Goal: Information Seeking & Learning: Understand process/instructions

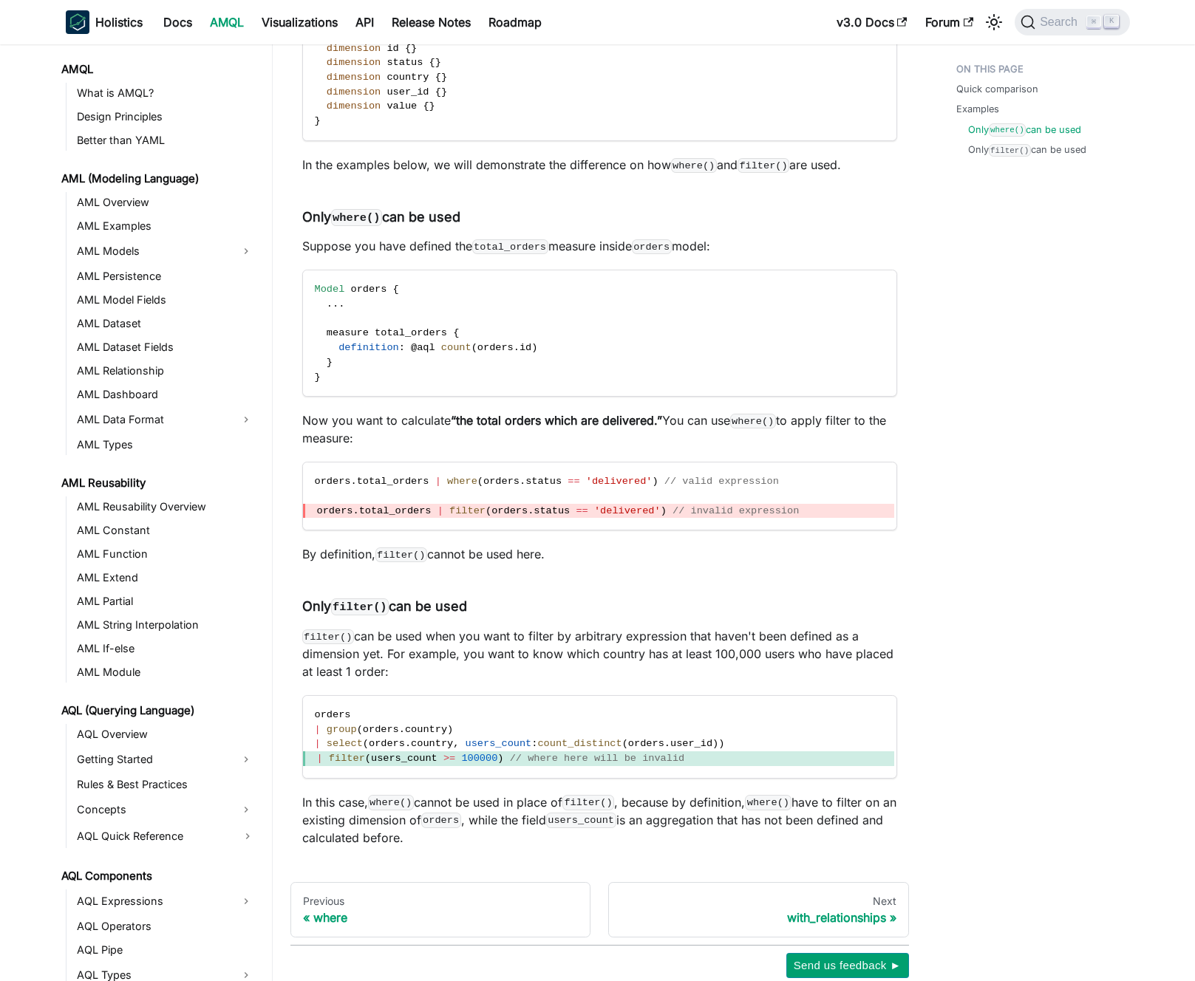
scroll to position [615, 0]
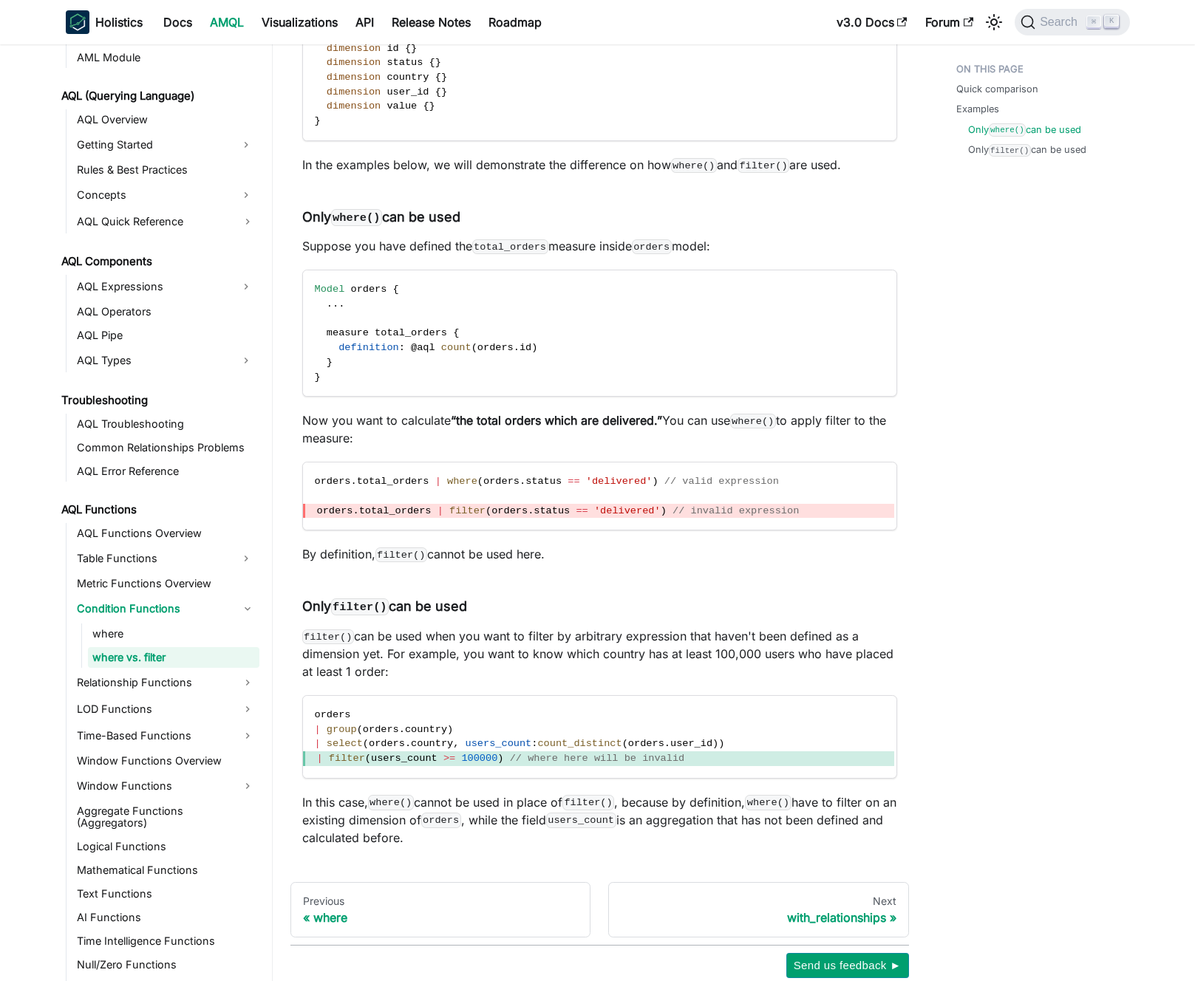
click at [651, 174] on p "In the examples below, we will demonstrate the difference on how where() and fi…" at bounding box center [599, 165] width 595 height 18
click at [633, 174] on p "In the examples below, we will demonstrate the difference on how where() and fi…" at bounding box center [599, 165] width 595 height 18
click at [680, 173] on code "where()" at bounding box center [694, 165] width 46 height 15
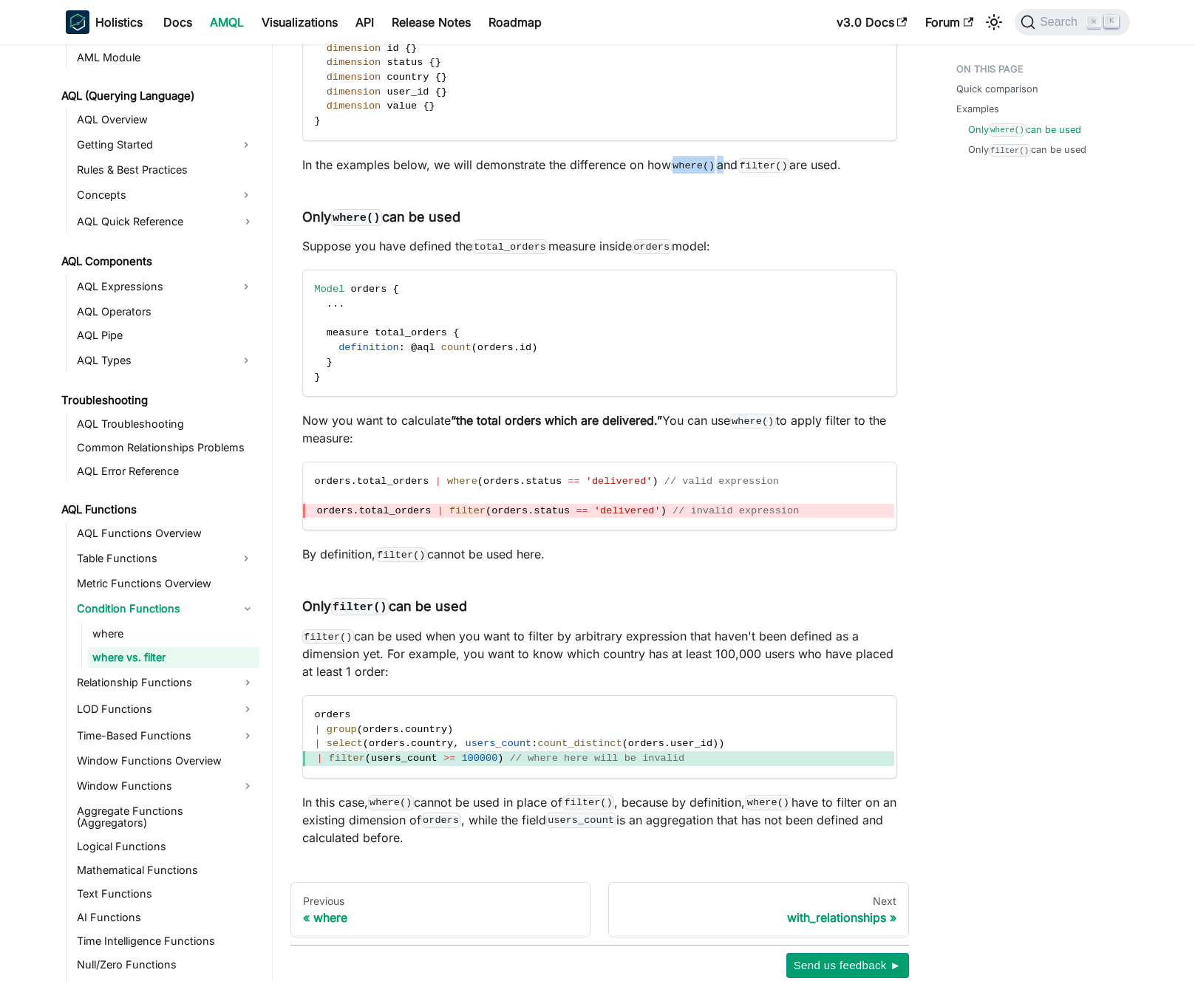
drag, startPoint x: 680, startPoint y: 186, endPoint x: 721, endPoint y: 187, distance: 40.7
click at [721, 174] on p "In the examples below, we will demonstrate the difference on how where() and fi…" at bounding box center [599, 165] width 595 height 18
drag, startPoint x: 710, startPoint y: 186, endPoint x: 699, endPoint y: 183, distance: 11.3
click at [699, 173] on code "where()" at bounding box center [694, 165] width 46 height 15
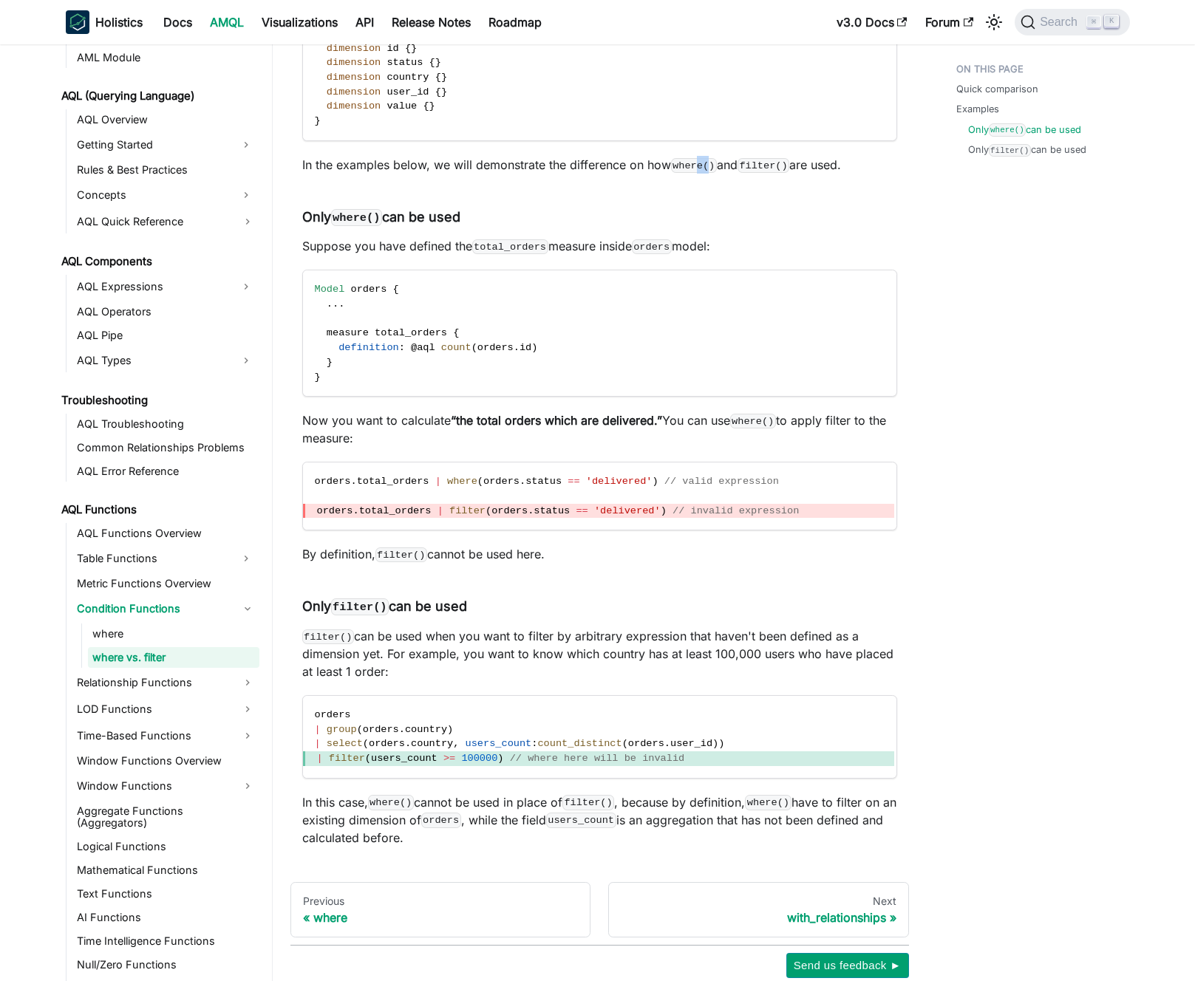
click at [699, 173] on code "where()" at bounding box center [694, 165] width 46 height 15
drag, startPoint x: 699, startPoint y: 183, endPoint x: 710, endPoint y: 185, distance: 11.2
click at [710, 173] on code "where()" at bounding box center [694, 165] width 46 height 15
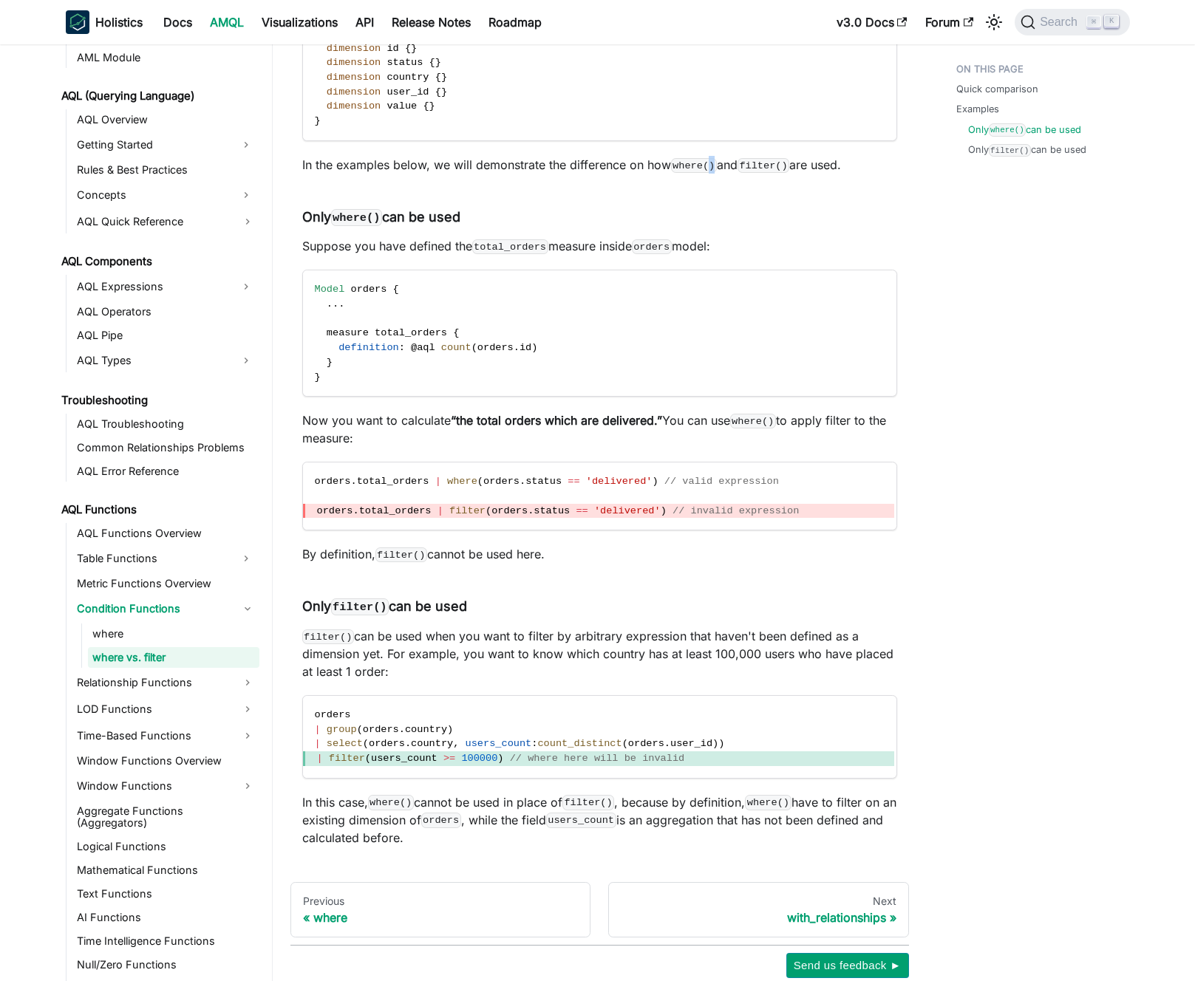
click at [714, 173] on code "where()" at bounding box center [694, 165] width 46 height 15
click at [700, 173] on code "where()" at bounding box center [694, 165] width 46 height 15
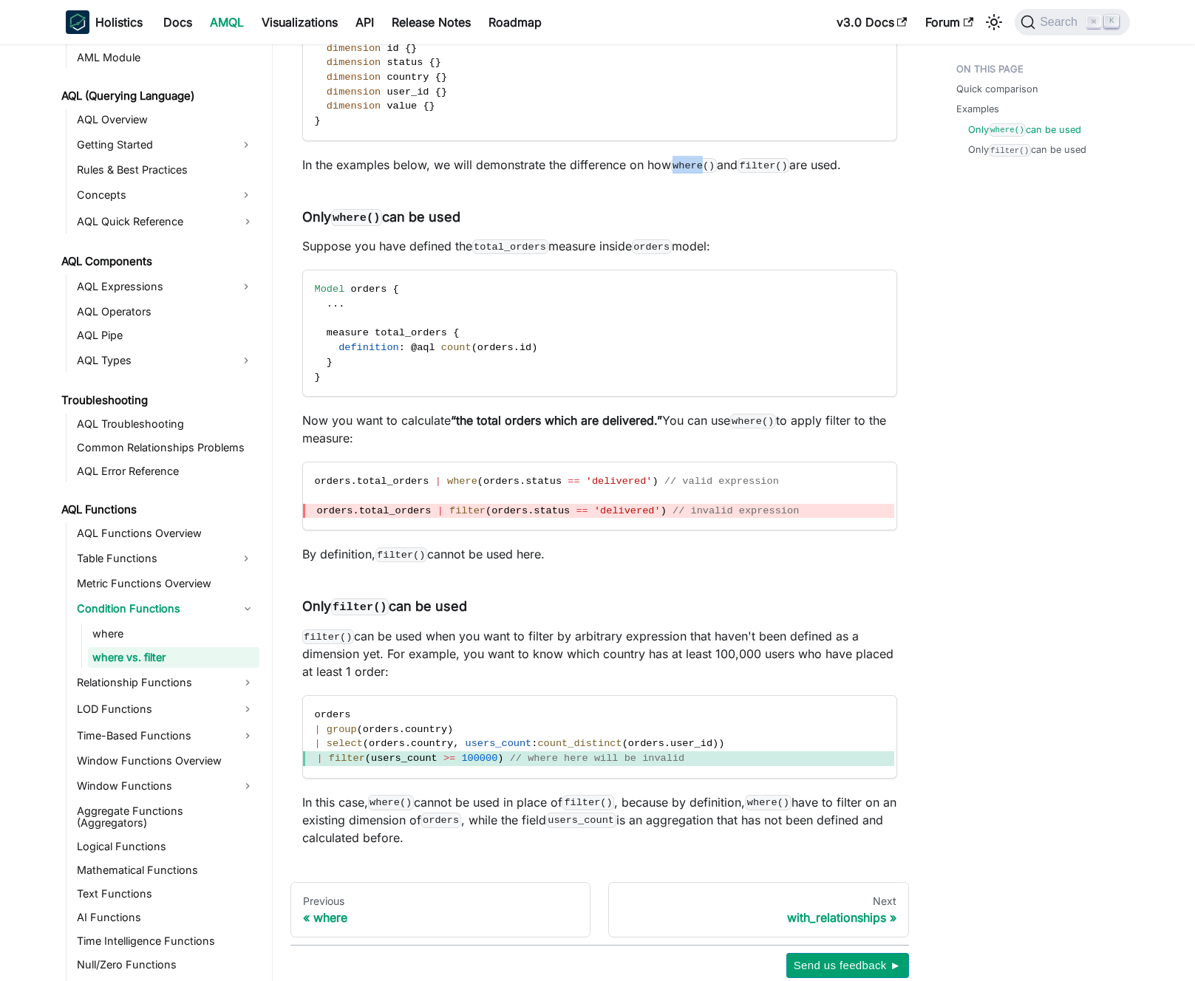
click at [705, 173] on code "where()" at bounding box center [694, 165] width 46 height 15
drag, startPoint x: 622, startPoint y: 391, endPoint x: 620, endPoint y: 340, distance: 51.0
click at [621, 342] on code "Model orders { . . . measure total_orders { definition : @ aql count ( orders .…" at bounding box center [598, 334] width 591 height 126
click at [619, 336] on code "Model orders { . . . measure total_orders { definition : @ aql count ( orders .…" at bounding box center [598, 334] width 591 height 126
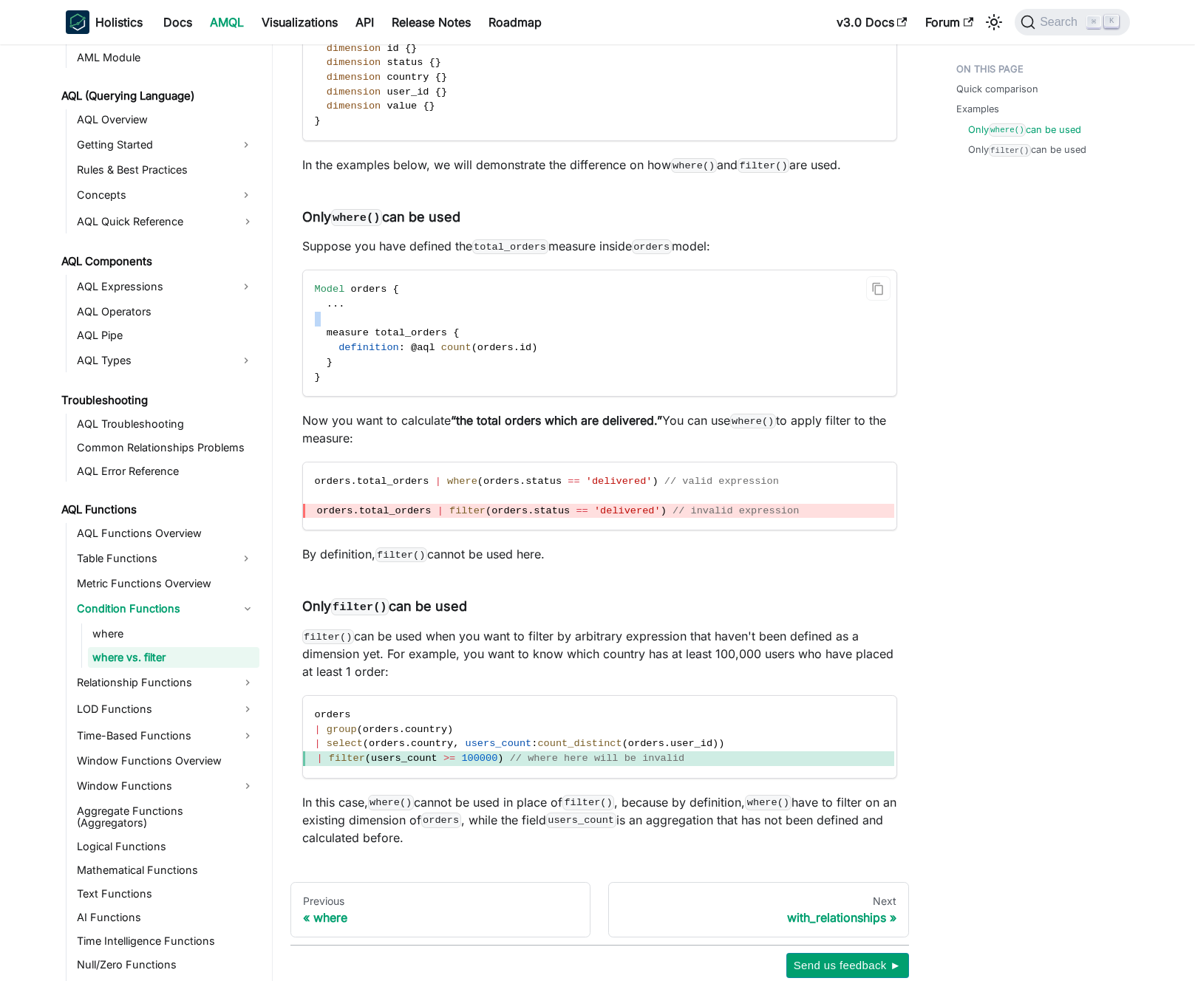
click at [619, 336] on code "Model orders { . . . measure total_orders { definition : @ aql count ( orders .…" at bounding box center [598, 334] width 591 height 126
click at [628, 336] on code "Model orders { . . . measure total_orders { definition : @ aql count ( orders .…" at bounding box center [598, 334] width 591 height 126
click at [628, 316] on code "Model orders { . . . measure total_orders { definition : @ aql count ( orders .…" at bounding box center [598, 334] width 591 height 126
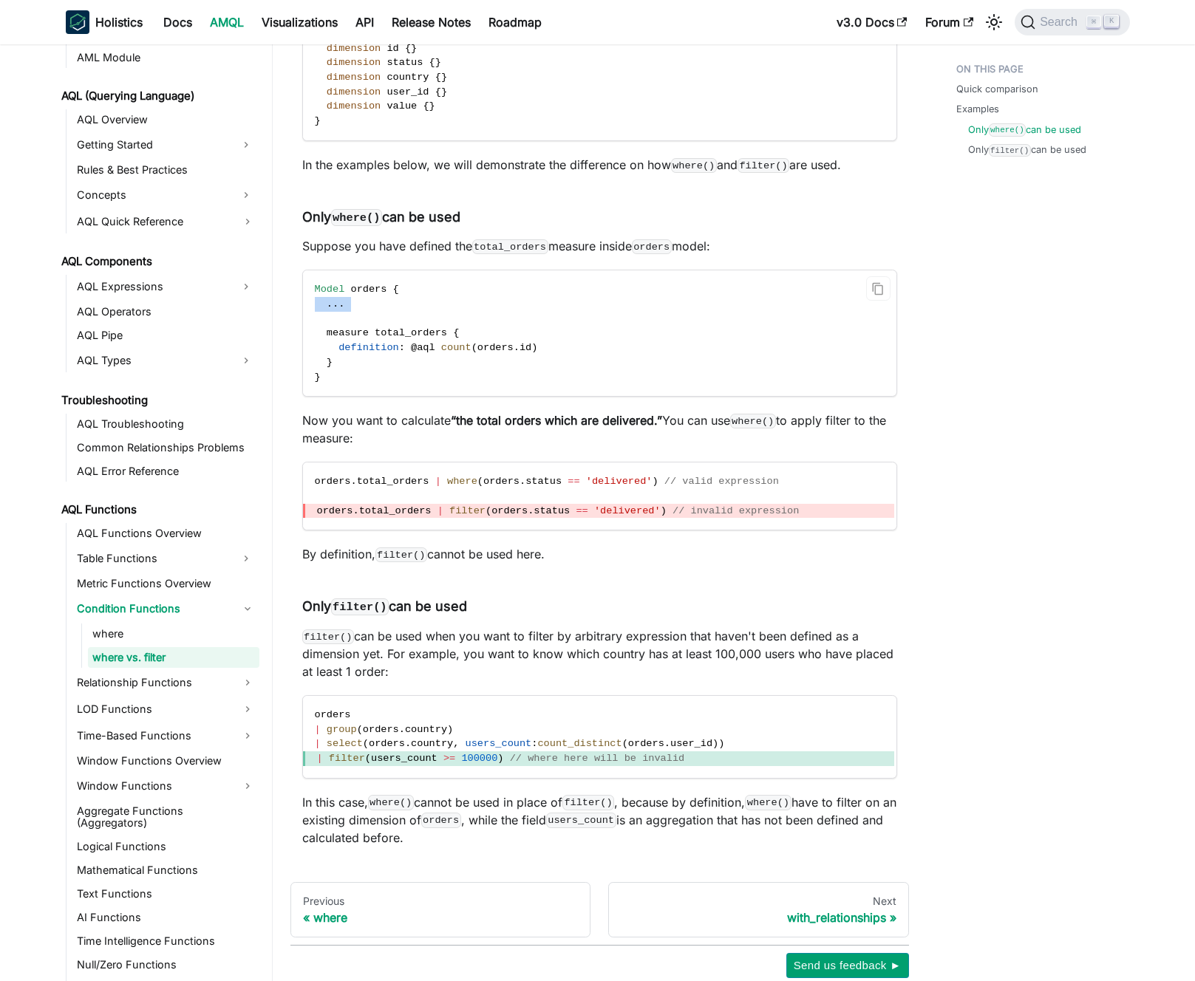
click at [636, 321] on code "Model orders { . . . measure total_orders { definition : @ aql count ( orders .…" at bounding box center [598, 334] width 591 height 126
